Goal: Find specific page/section: Find specific page/section

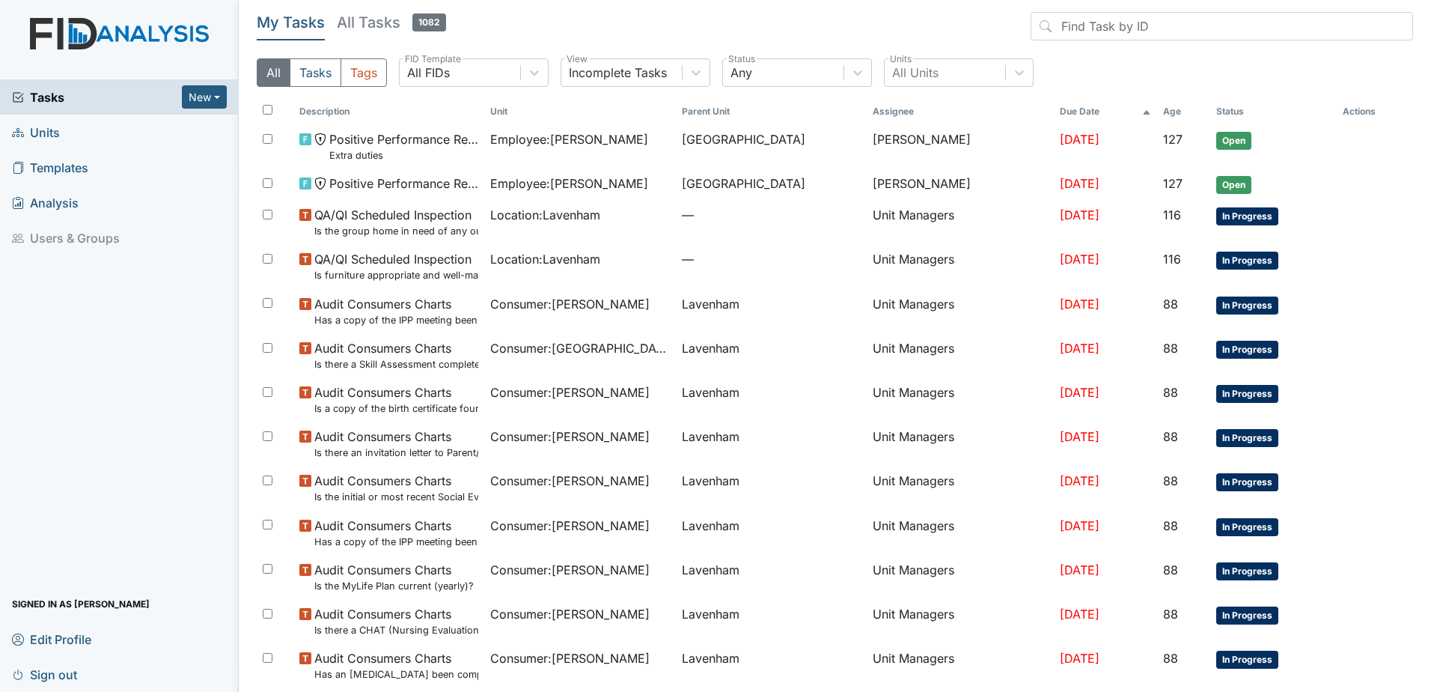
click at [55, 138] on span "Units" at bounding box center [36, 132] width 48 height 23
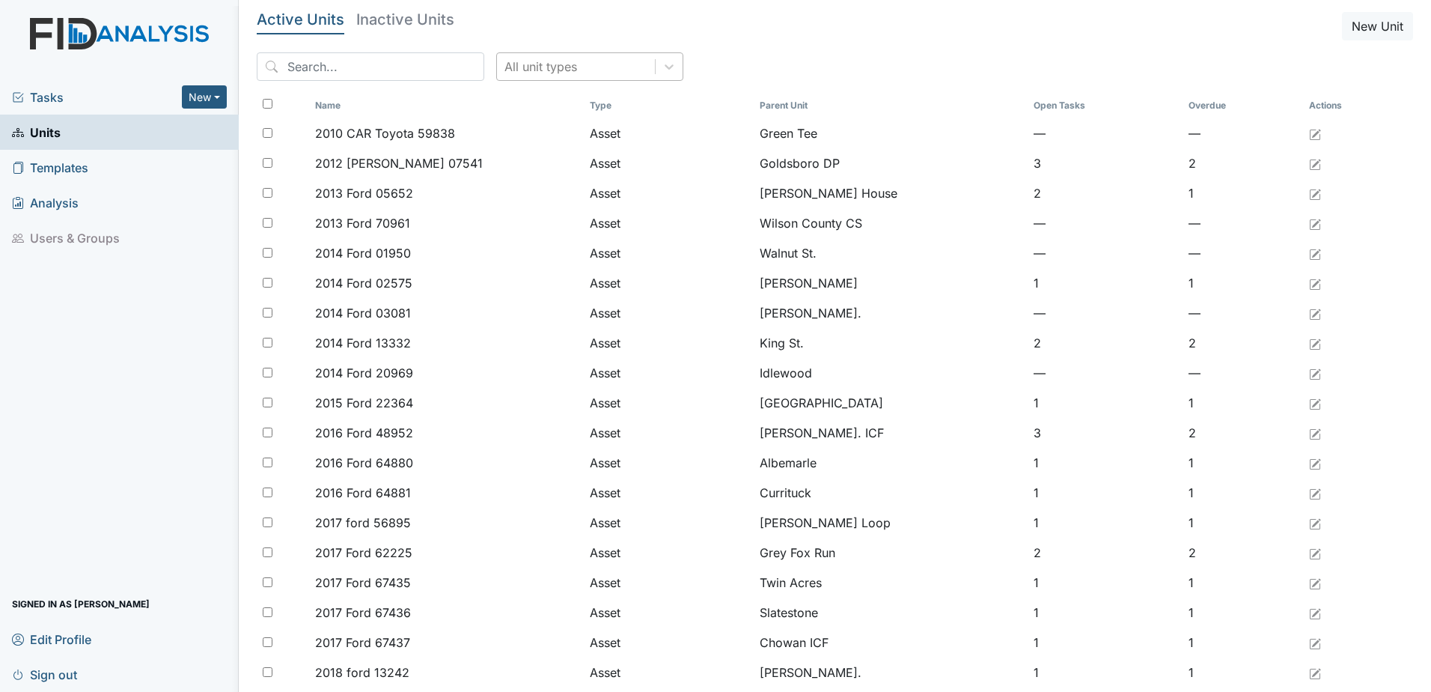
click at [507, 73] on div "All unit types" at bounding box center [541, 67] width 73 height 18
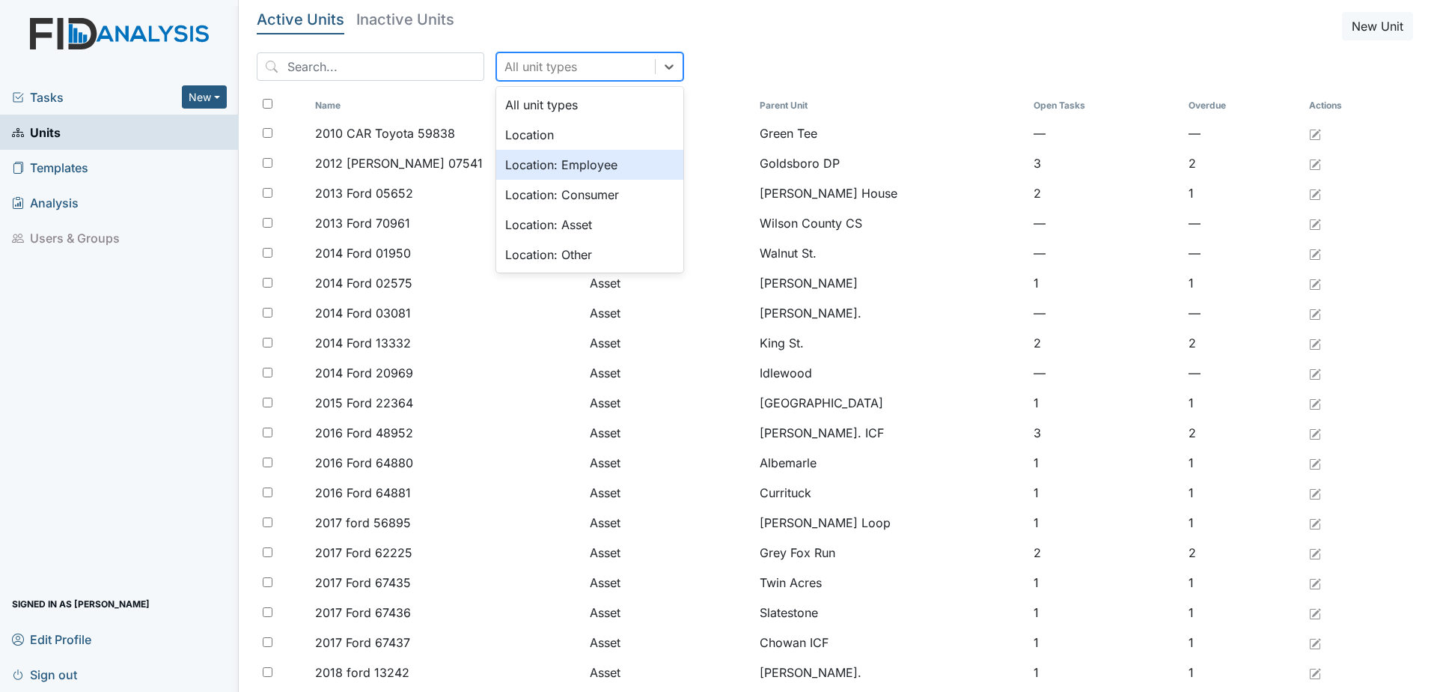
click at [499, 166] on div "Location: Employee" at bounding box center [589, 165] width 187 height 30
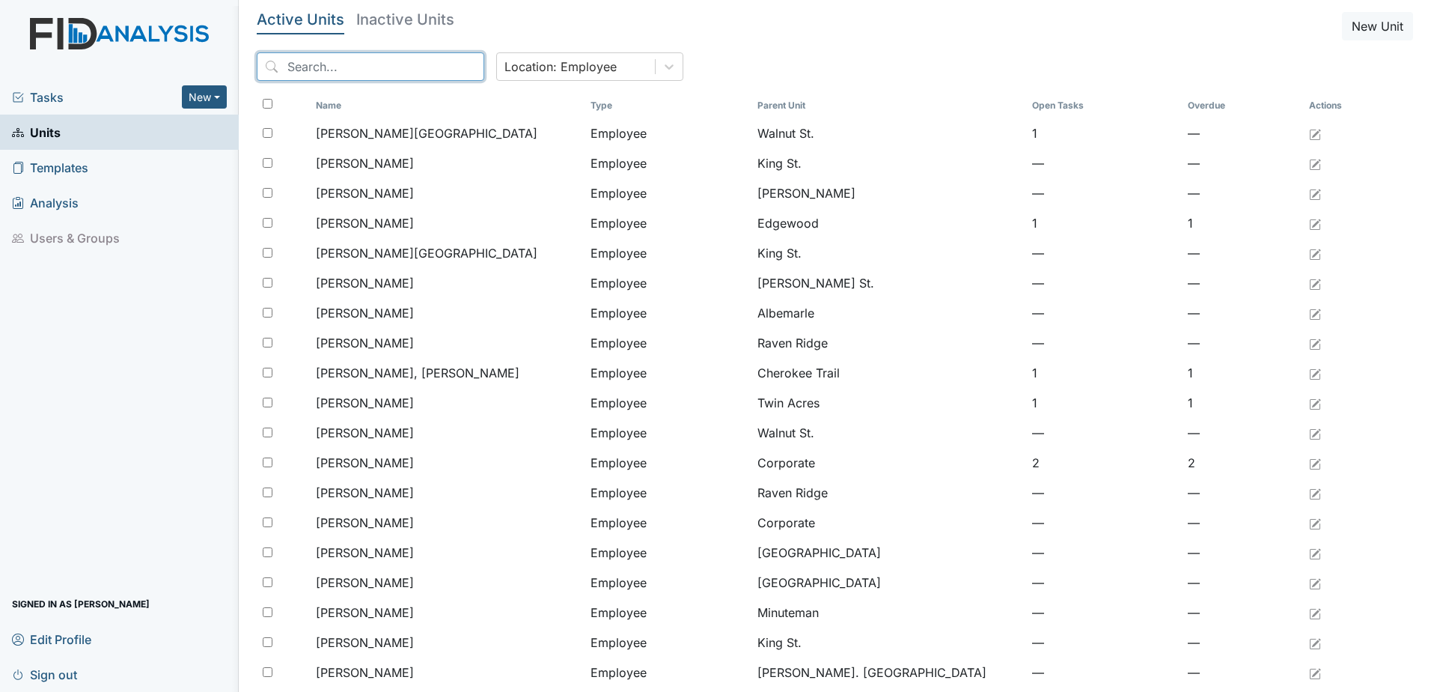
click at [420, 68] on input "search" at bounding box center [371, 66] width 228 height 28
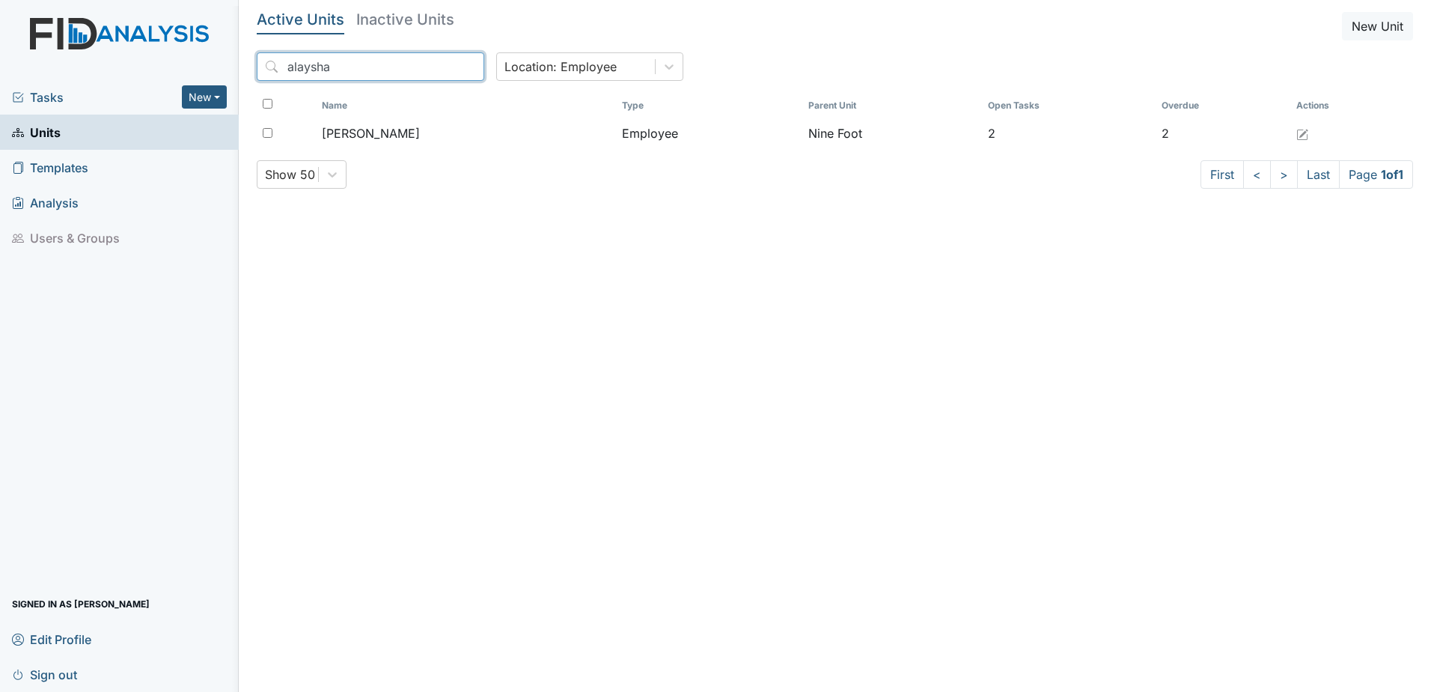
type input "alaysha"
click at [390, 150] on div "Name Type Parent Unit Open Tasks Overdue Actions [PERSON_NAME] Employee Nine Fo…" at bounding box center [835, 126] width 1157 height 67
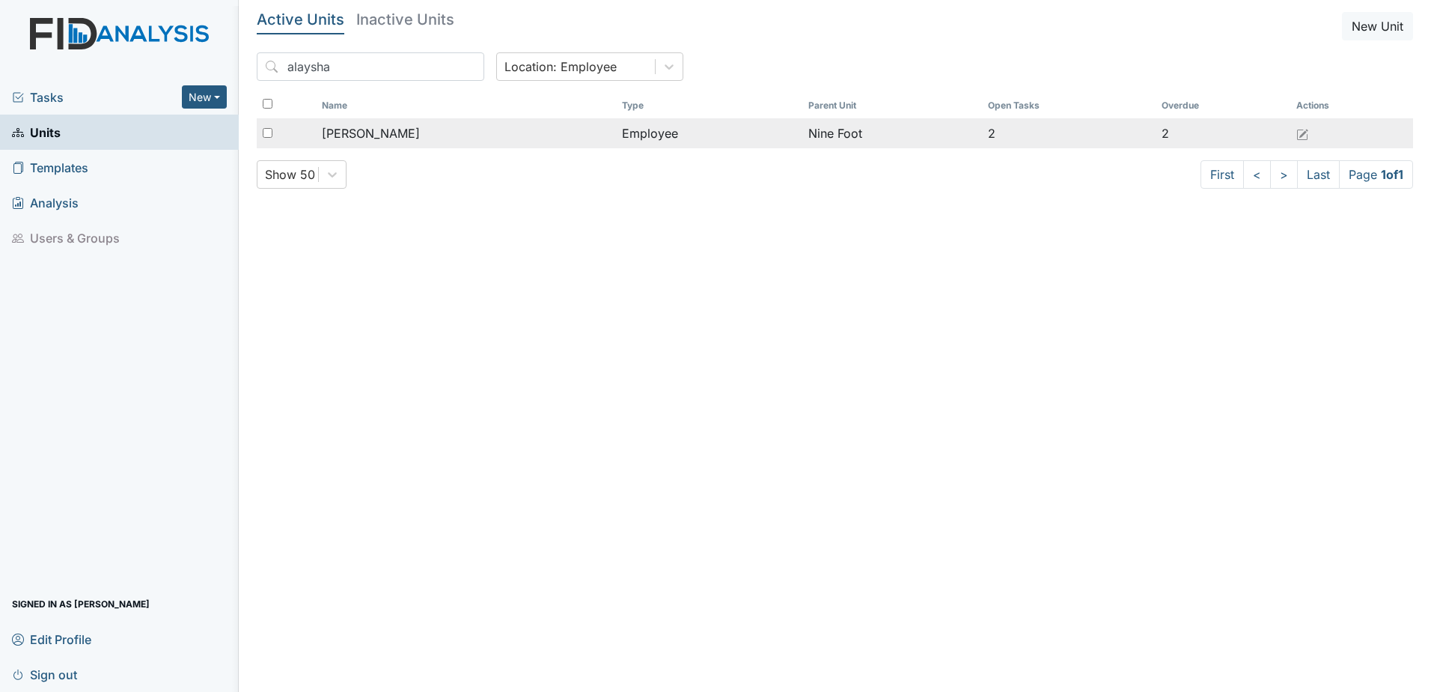
click at [389, 136] on span "[PERSON_NAME]" at bounding box center [371, 133] width 98 height 18
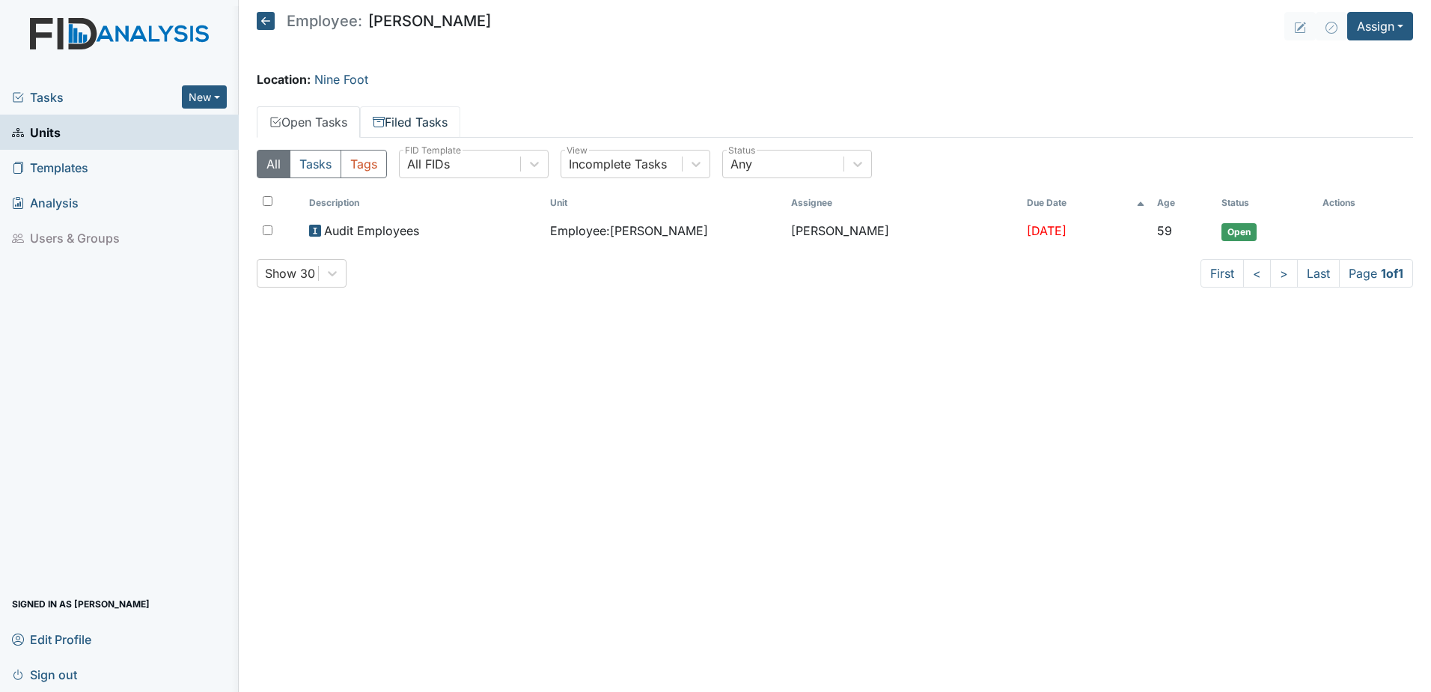
click at [429, 109] on link "Filed Tasks" at bounding box center [410, 121] width 100 height 31
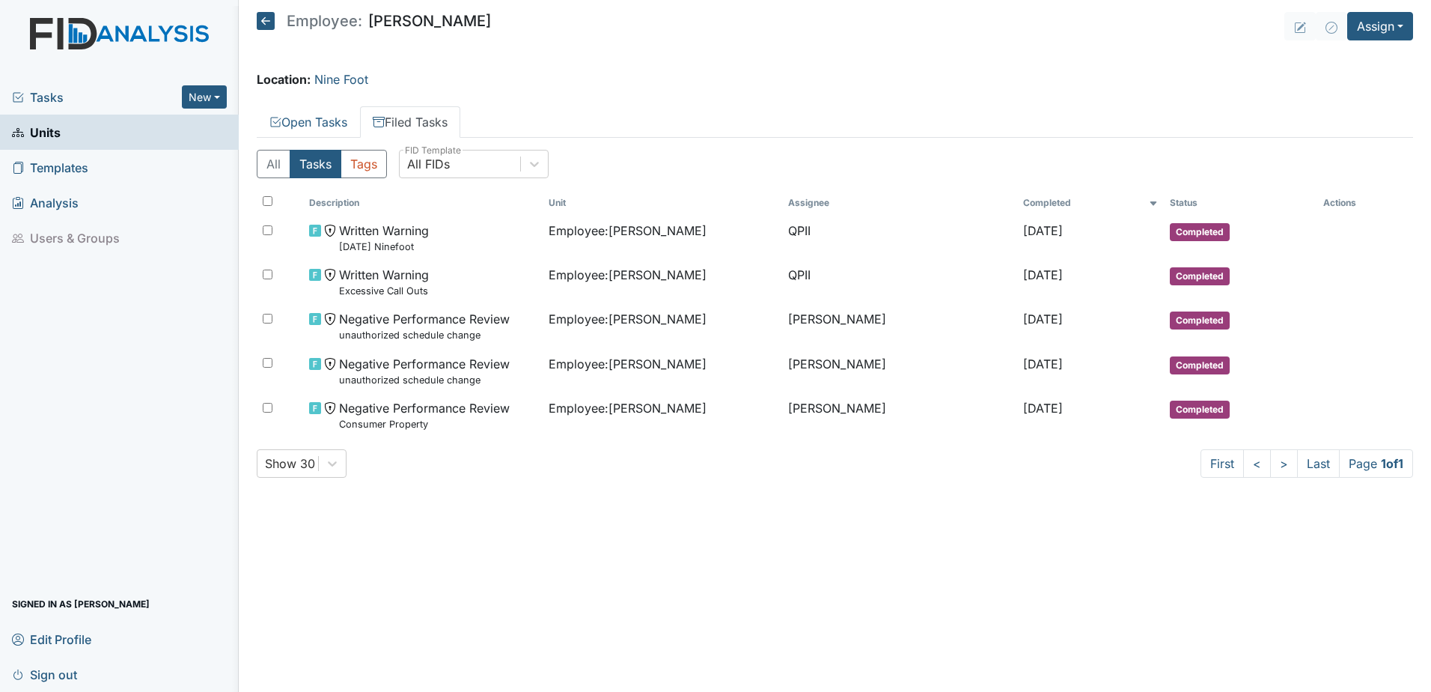
click at [257, 13] on icon at bounding box center [266, 21] width 18 height 18
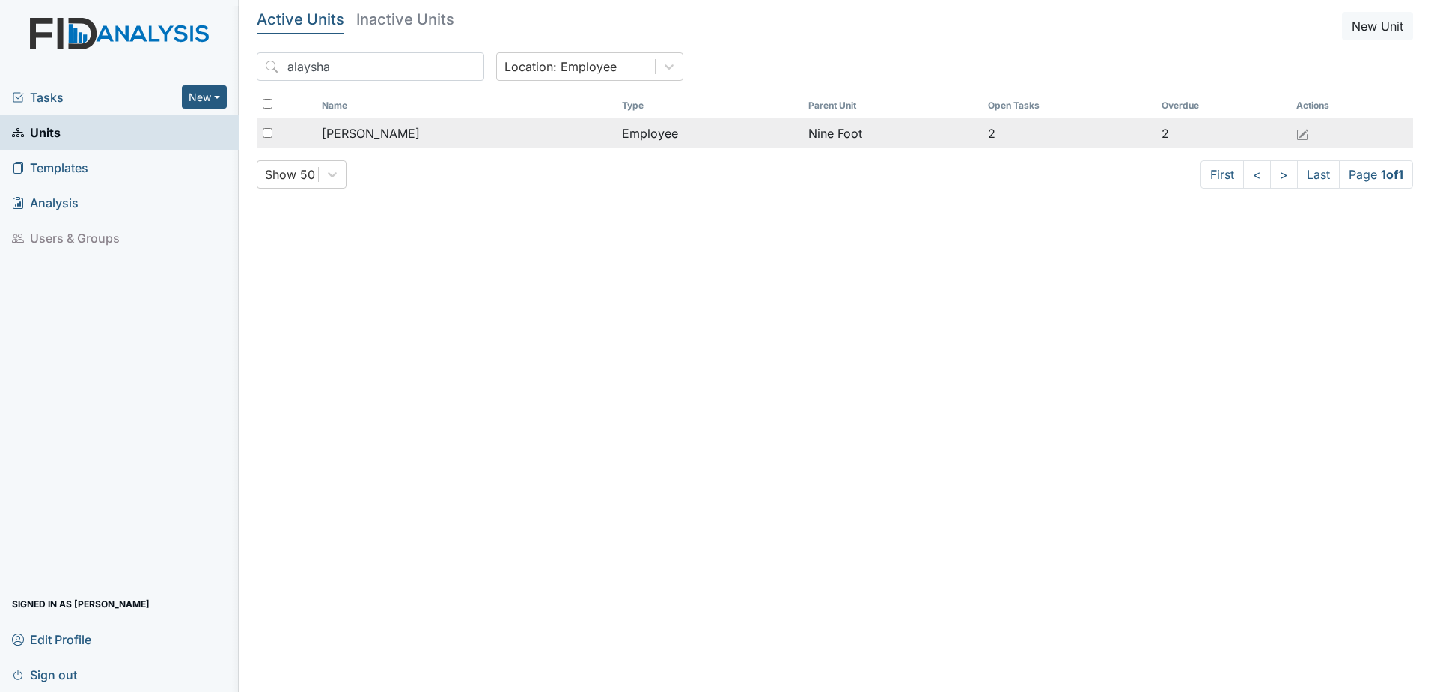
click at [348, 132] on span "[PERSON_NAME]" at bounding box center [371, 133] width 98 height 18
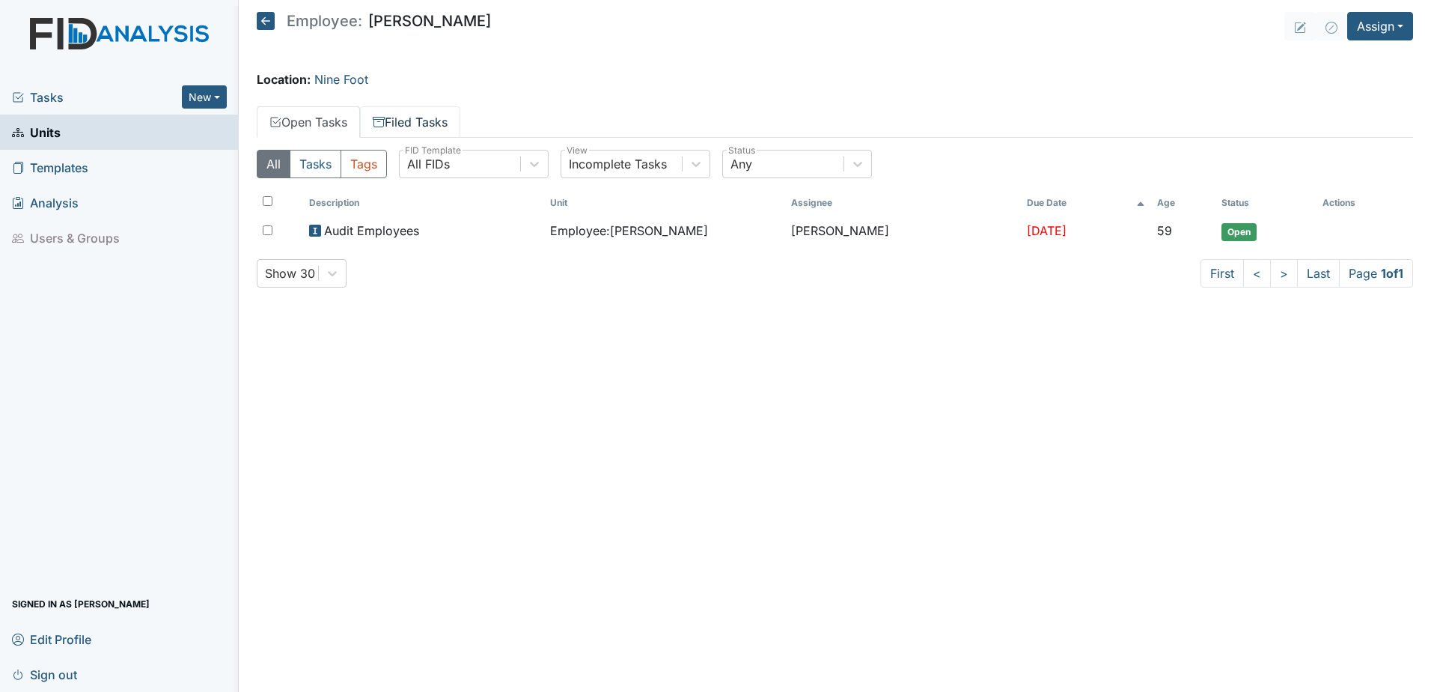
click at [404, 108] on link "Filed Tasks" at bounding box center [410, 121] width 100 height 31
